Goal: Task Accomplishment & Management: Manage account settings

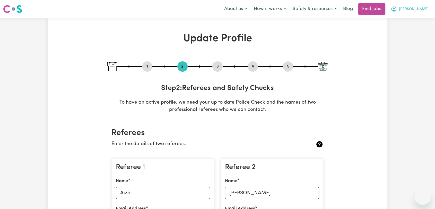
click at [416, 10] on button "[PERSON_NAME]" at bounding box center [410, 9] width 45 height 11
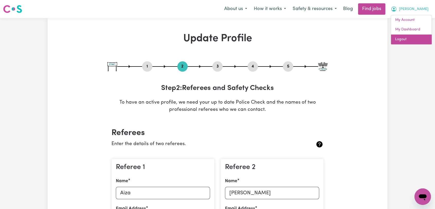
click at [414, 37] on link "Logout" at bounding box center [411, 40] width 41 height 10
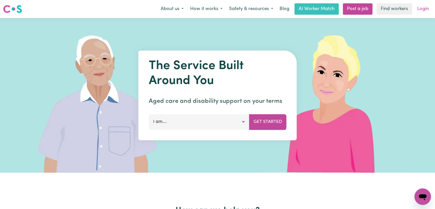
click at [421, 5] on link "Login" at bounding box center [424, 8] width 18 height 11
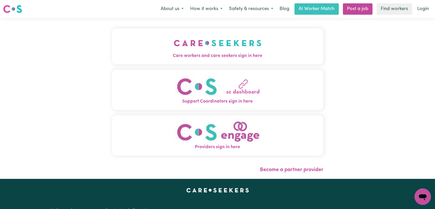
click at [180, 36] on img "Care workers and care seekers sign in here" at bounding box center [218, 42] width 88 height 19
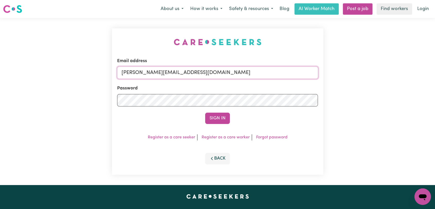
click at [211, 71] on input "[PERSON_NAME][EMAIL_ADDRESS][DOMAIN_NAME]" at bounding box center [217, 72] width 201 height 12
drag, startPoint x: 148, startPoint y: 73, endPoint x: 226, endPoint y: 77, distance: 77.4
click at [226, 77] on input "Superuser~[EMAIL_ADDRESS][DOMAIN_NAME]" at bounding box center [217, 72] width 201 height 12
type input "Superuser~[EMAIL_ADDRESS][DOMAIN_NAME]"
click at [213, 118] on button "Sign In" at bounding box center [217, 118] width 25 height 11
